Goal: Task Accomplishment & Management: Complete application form

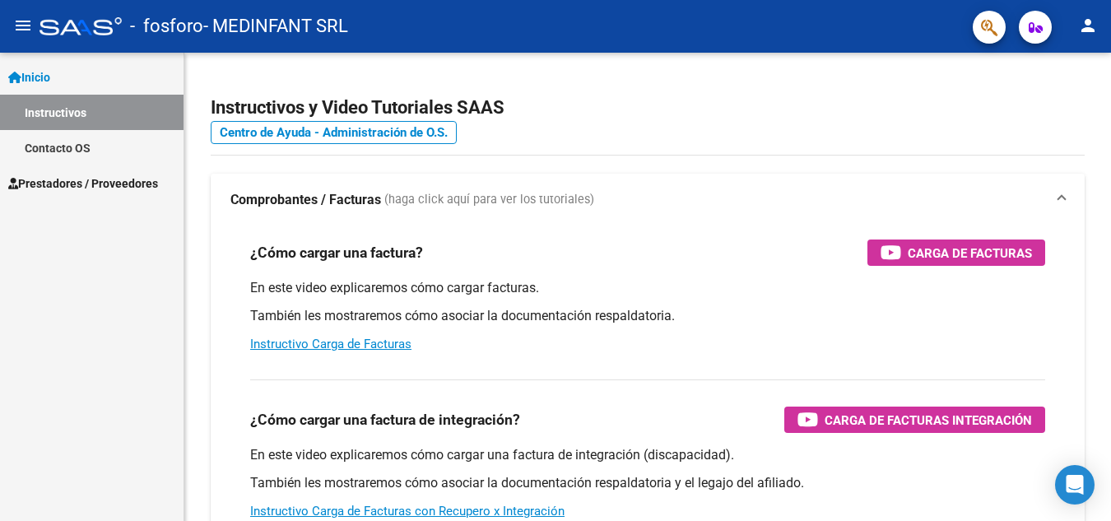
click at [100, 187] on span "Prestadores / Proveedores" at bounding box center [83, 183] width 150 height 18
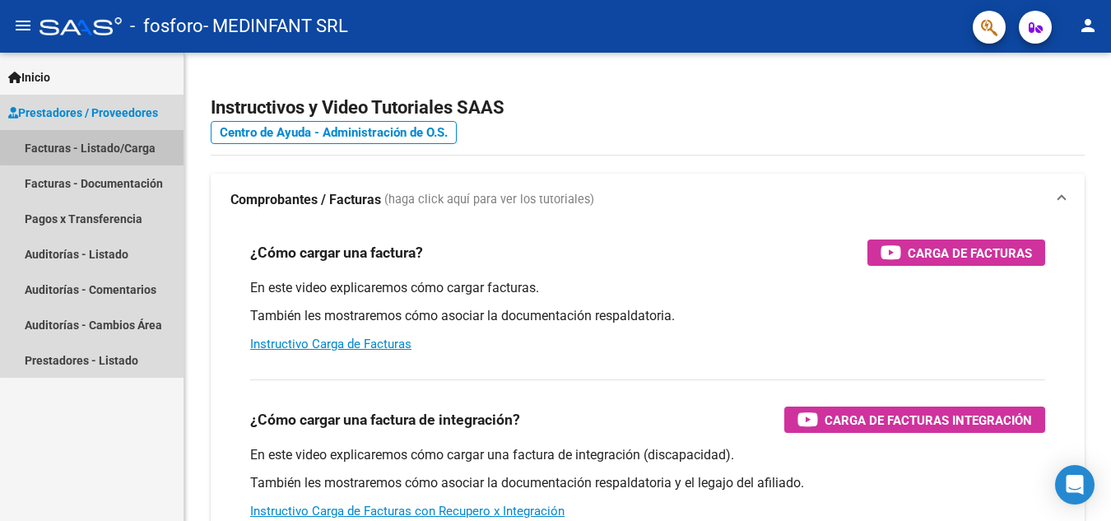
click at [113, 145] on link "Facturas - Listado/Carga" at bounding box center [92, 147] width 184 height 35
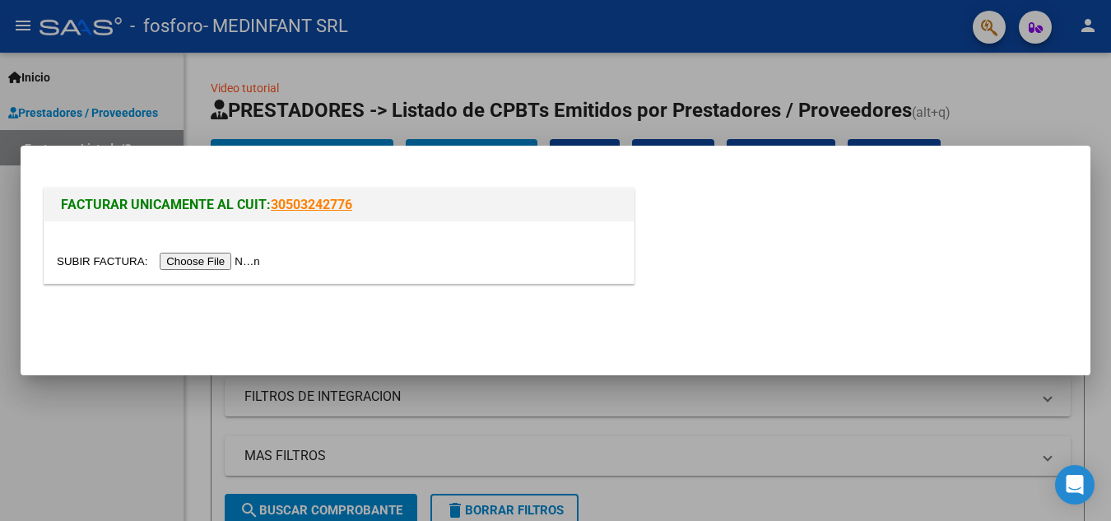
click at [243, 259] on input "file" at bounding box center [161, 261] width 208 height 17
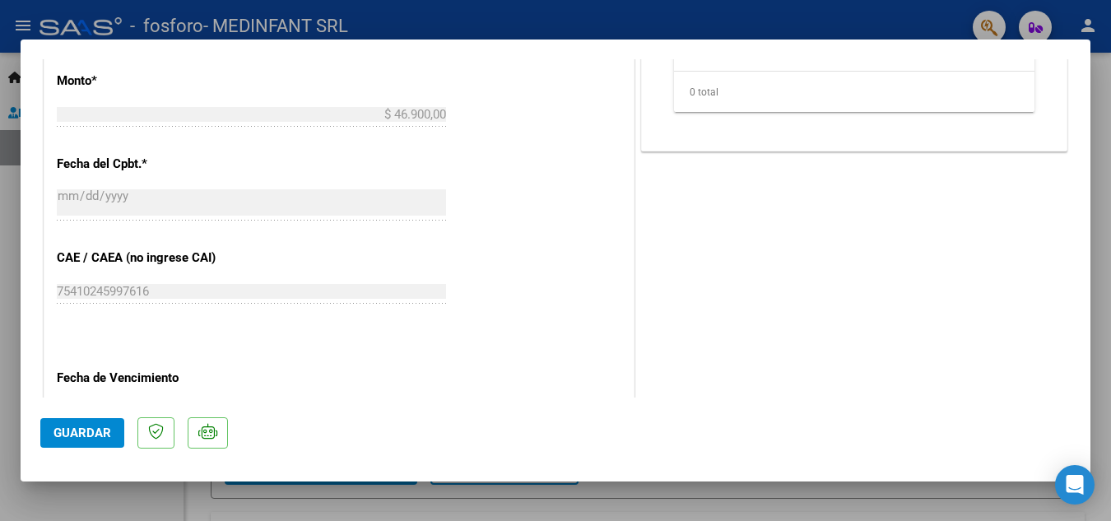
scroll to position [823, 0]
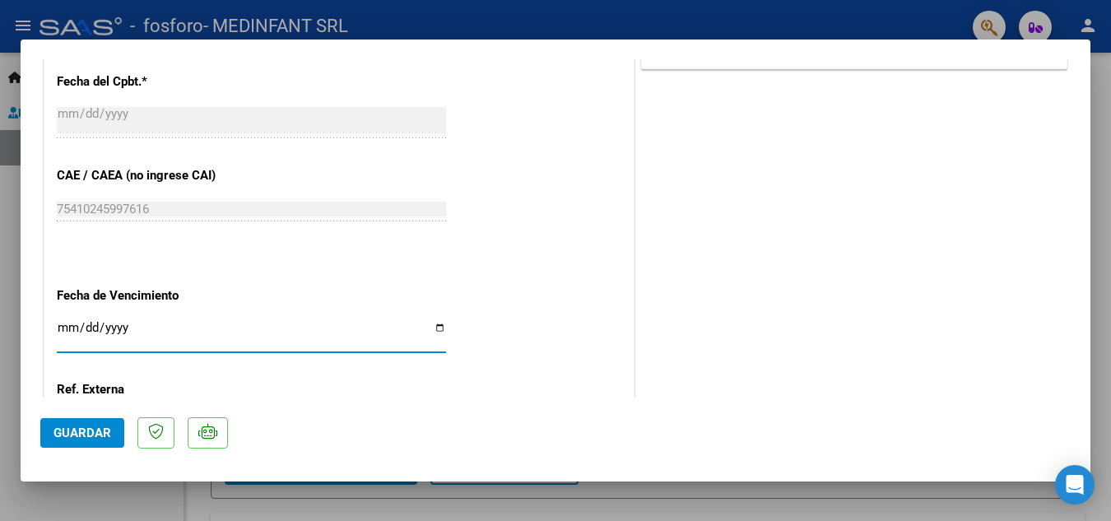
click at [436, 330] on input "Ingresar la fecha" at bounding box center [251, 334] width 389 height 26
type input "[DATE]"
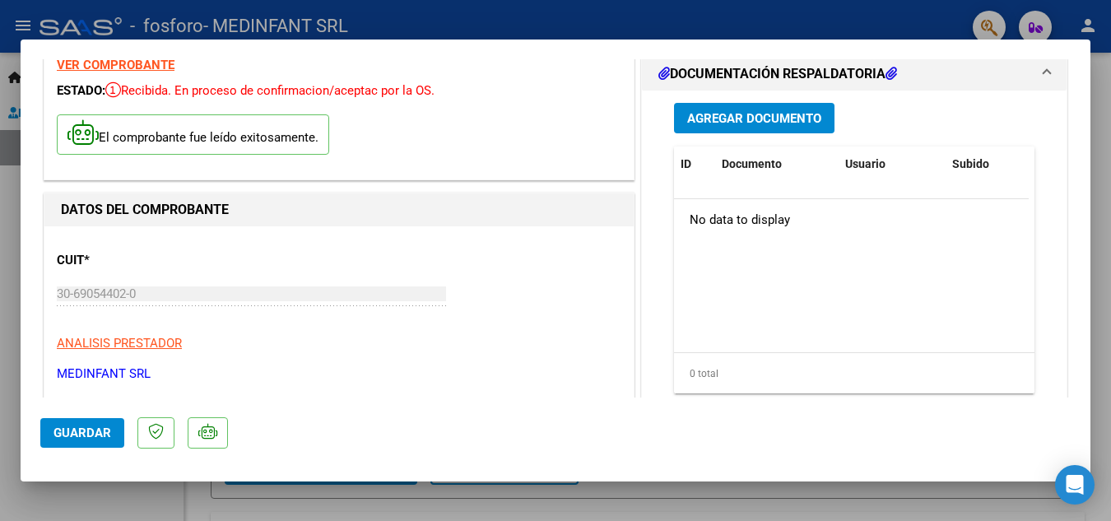
scroll to position [0, 0]
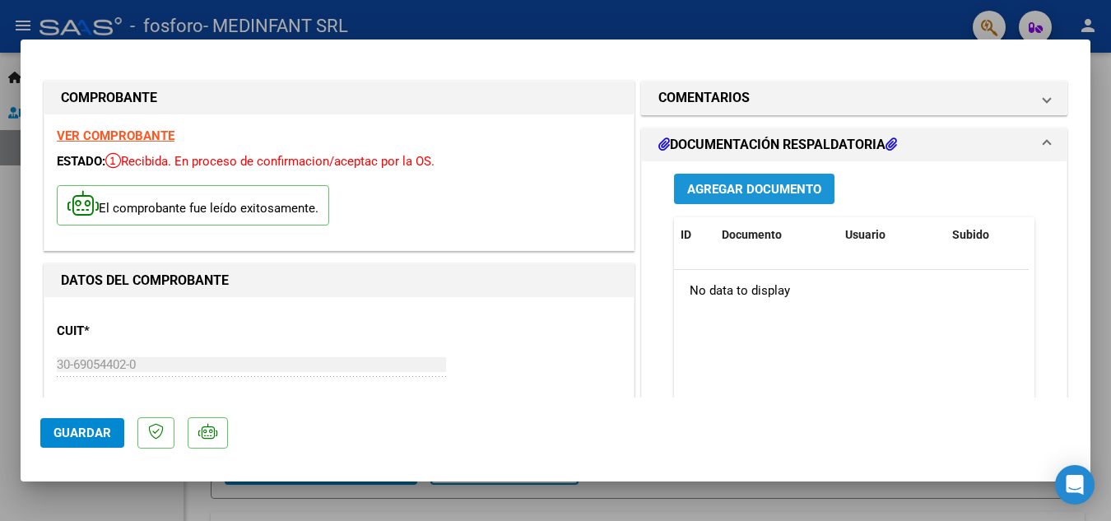
click at [758, 186] on span "Agregar Documento" at bounding box center [754, 189] width 134 height 15
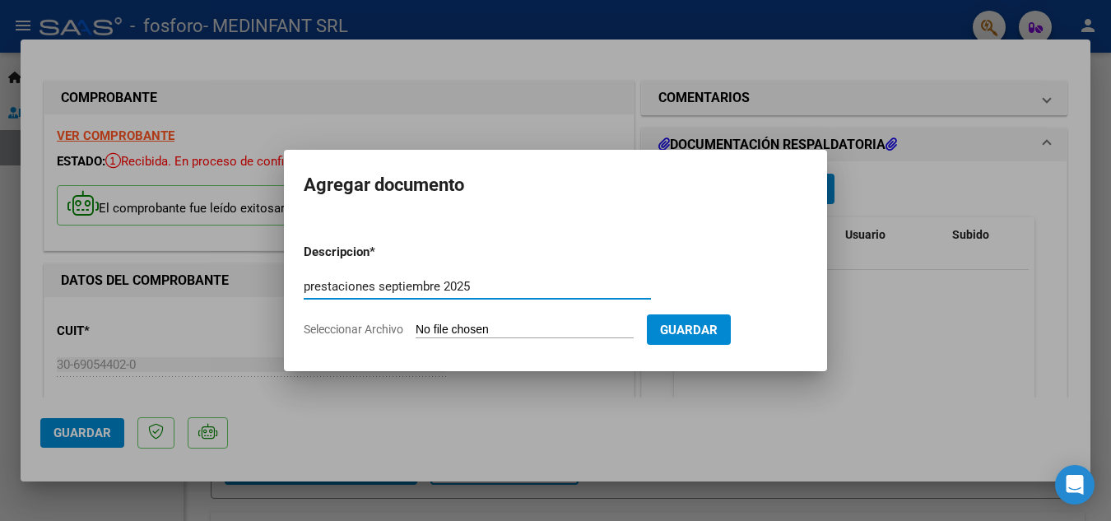
type input "prestaciones septiembre 2025"
click at [573, 330] on input "Seleccionar Archivo" at bounding box center [525, 331] width 218 height 16
type input "C:\fakepath\OSPIF.XLS"
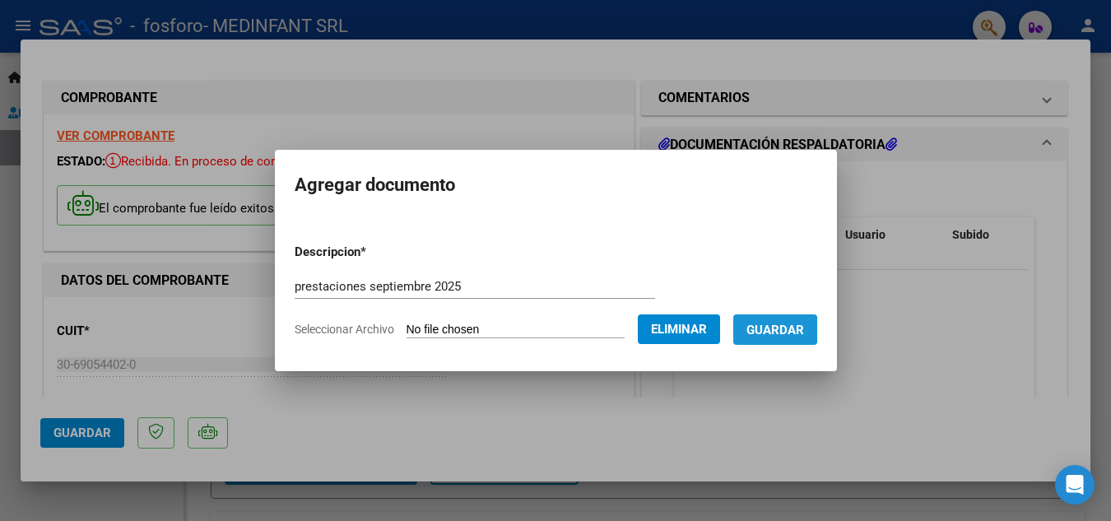
click at [778, 328] on span "Guardar" at bounding box center [776, 330] width 58 height 15
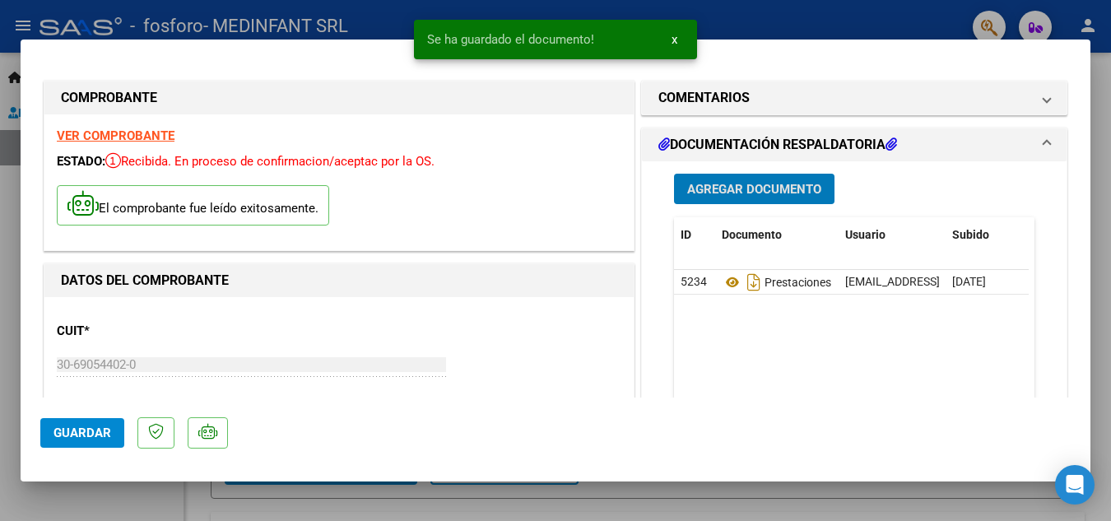
click at [719, 189] on span "Agregar Documento" at bounding box center [754, 189] width 134 height 15
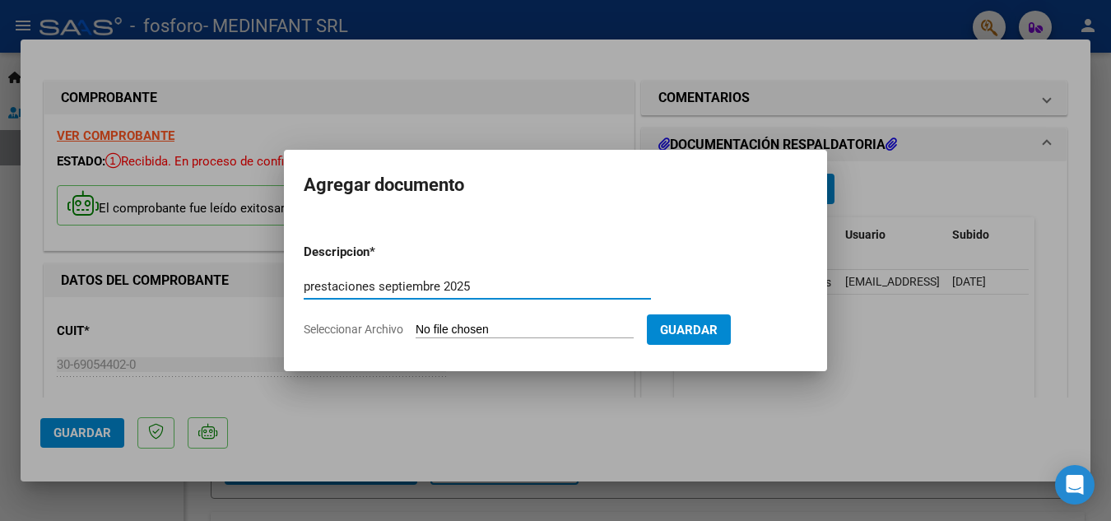
type input "prestaciones septiembre 2025"
click at [468, 324] on input "Seleccionar Archivo" at bounding box center [525, 331] width 218 height 16
type input "C:\fakepath\OSPIF.pdf"
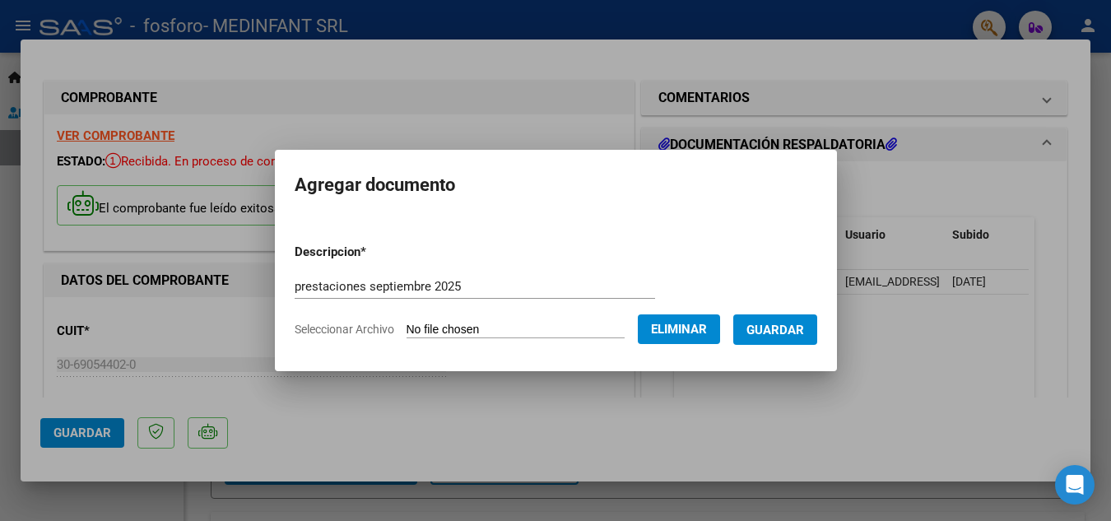
click at [777, 332] on span "Guardar" at bounding box center [776, 330] width 58 height 15
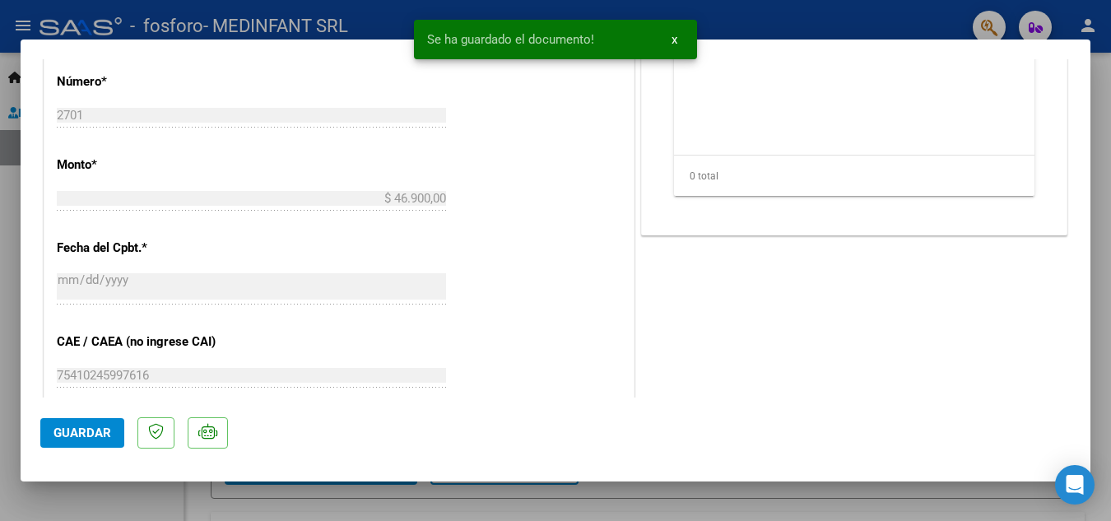
scroll to position [658, 0]
click at [80, 428] on span "Guardar" at bounding box center [82, 433] width 58 height 15
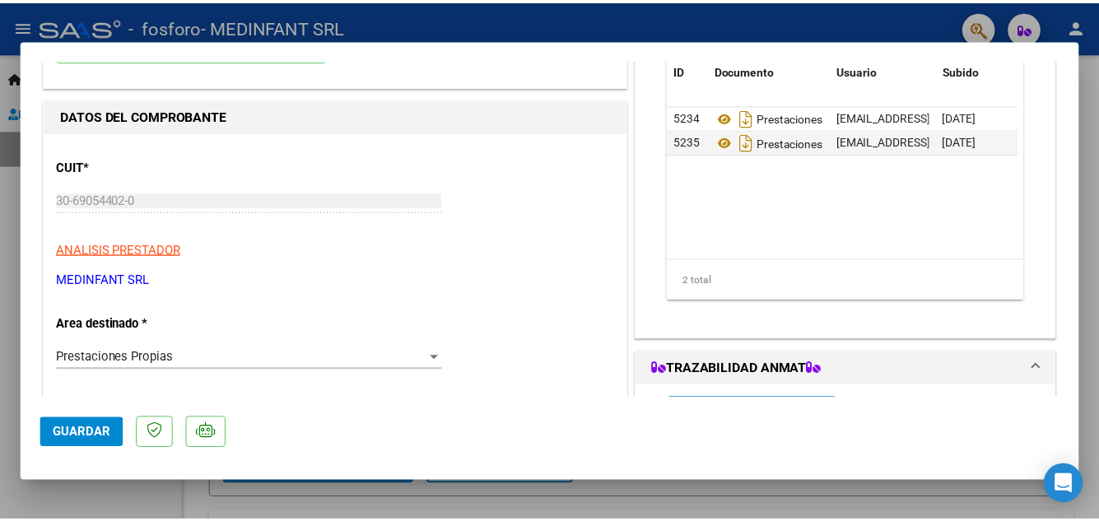
scroll to position [0, 0]
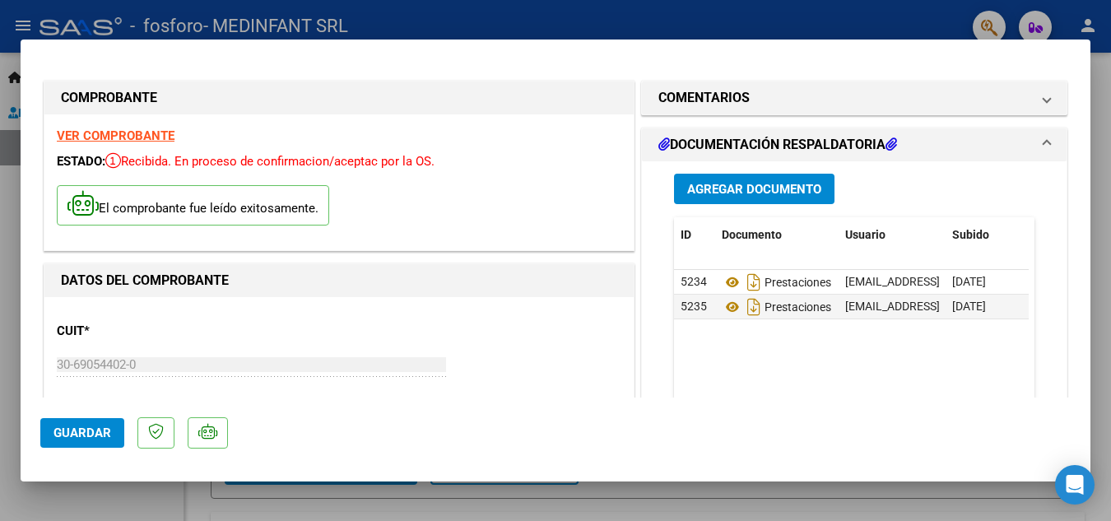
click at [402, 22] on div at bounding box center [555, 260] width 1111 height 521
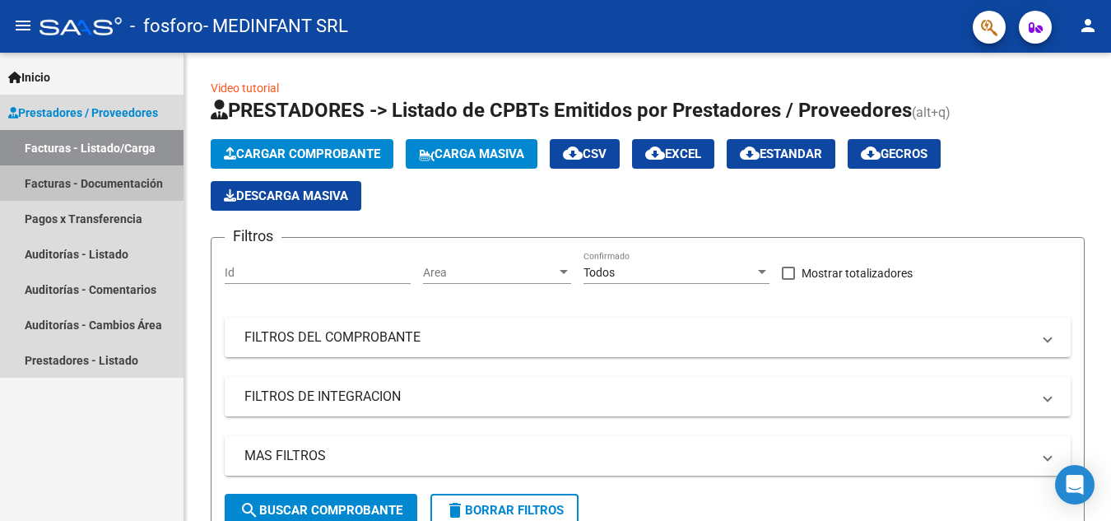
click at [72, 179] on link "Facturas - Documentación" at bounding box center [92, 182] width 184 height 35
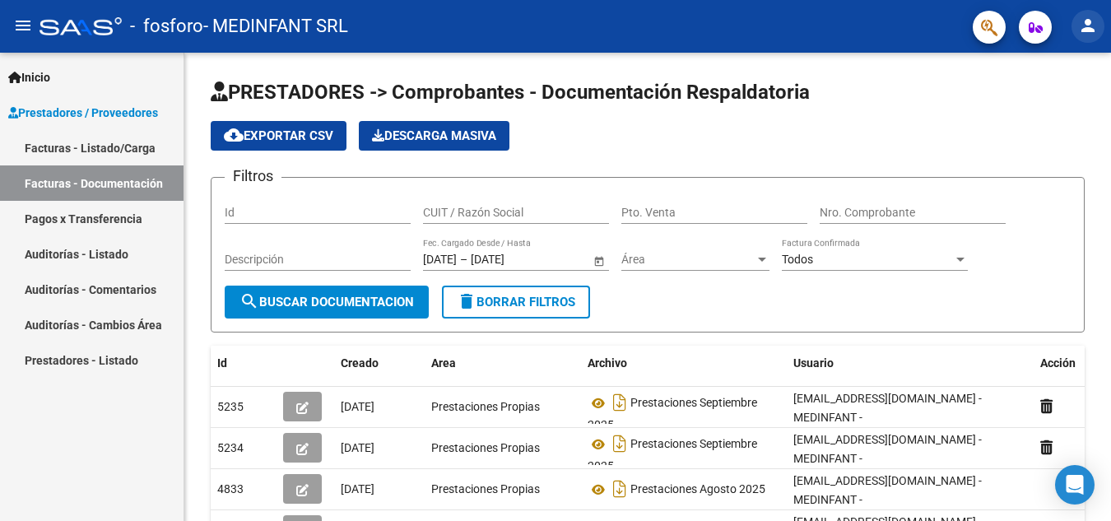
click at [1087, 22] on mat-icon "person" at bounding box center [1088, 26] width 20 height 20
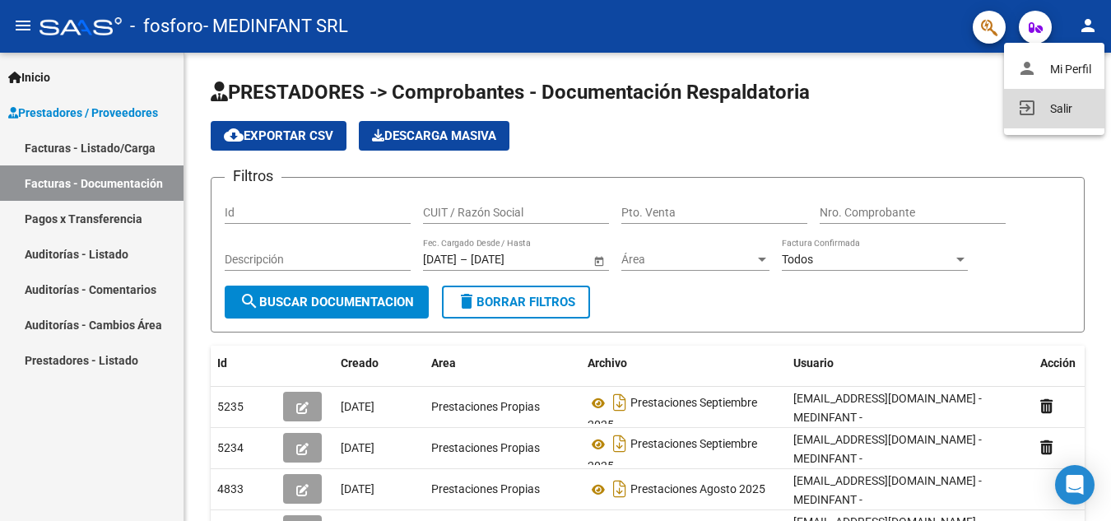
click at [1038, 109] on button "exit_to_app Salir" at bounding box center [1054, 109] width 100 height 40
